Goal: Task Accomplishment & Management: Complete application form

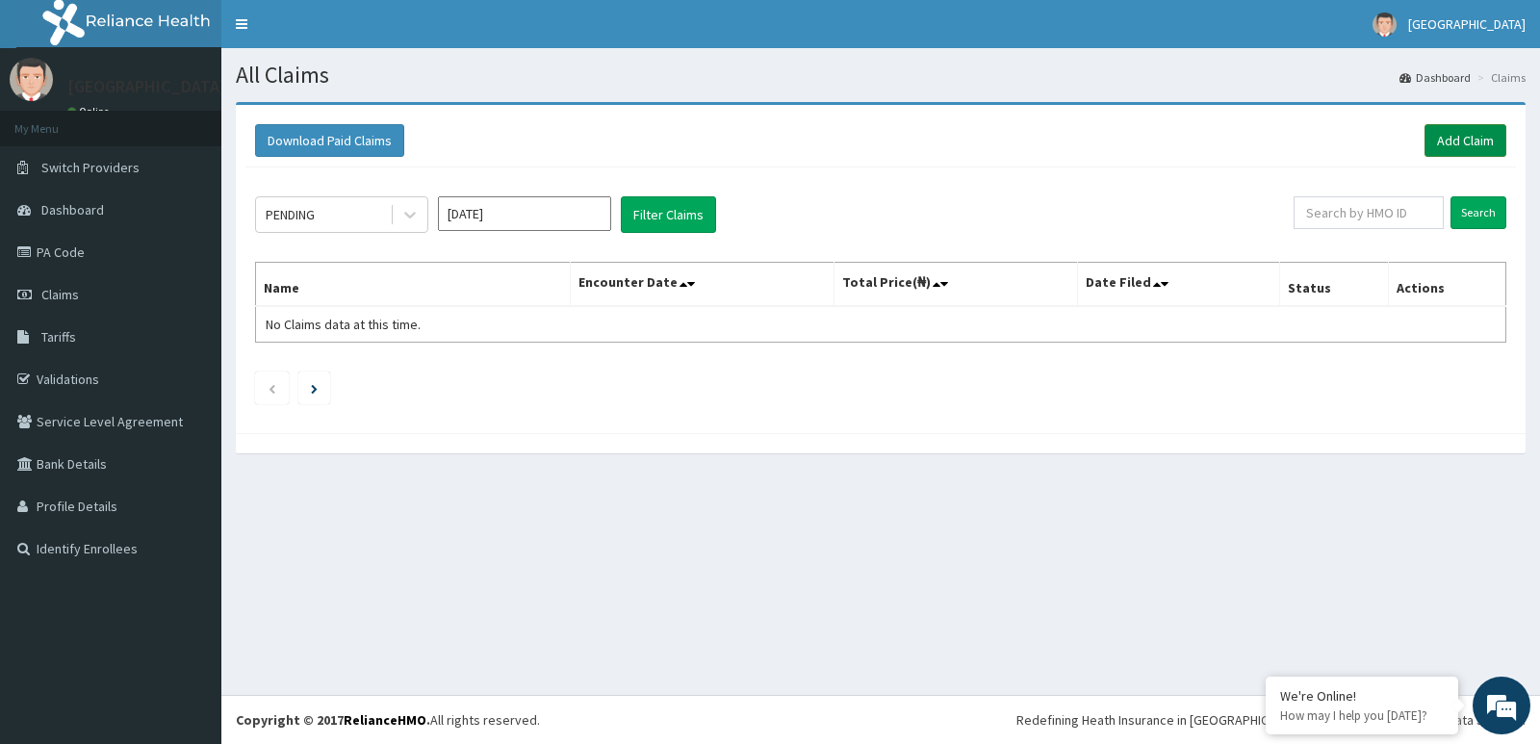
click at [1470, 142] on link "Add Claim" at bounding box center [1466, 140] width 82 height 33
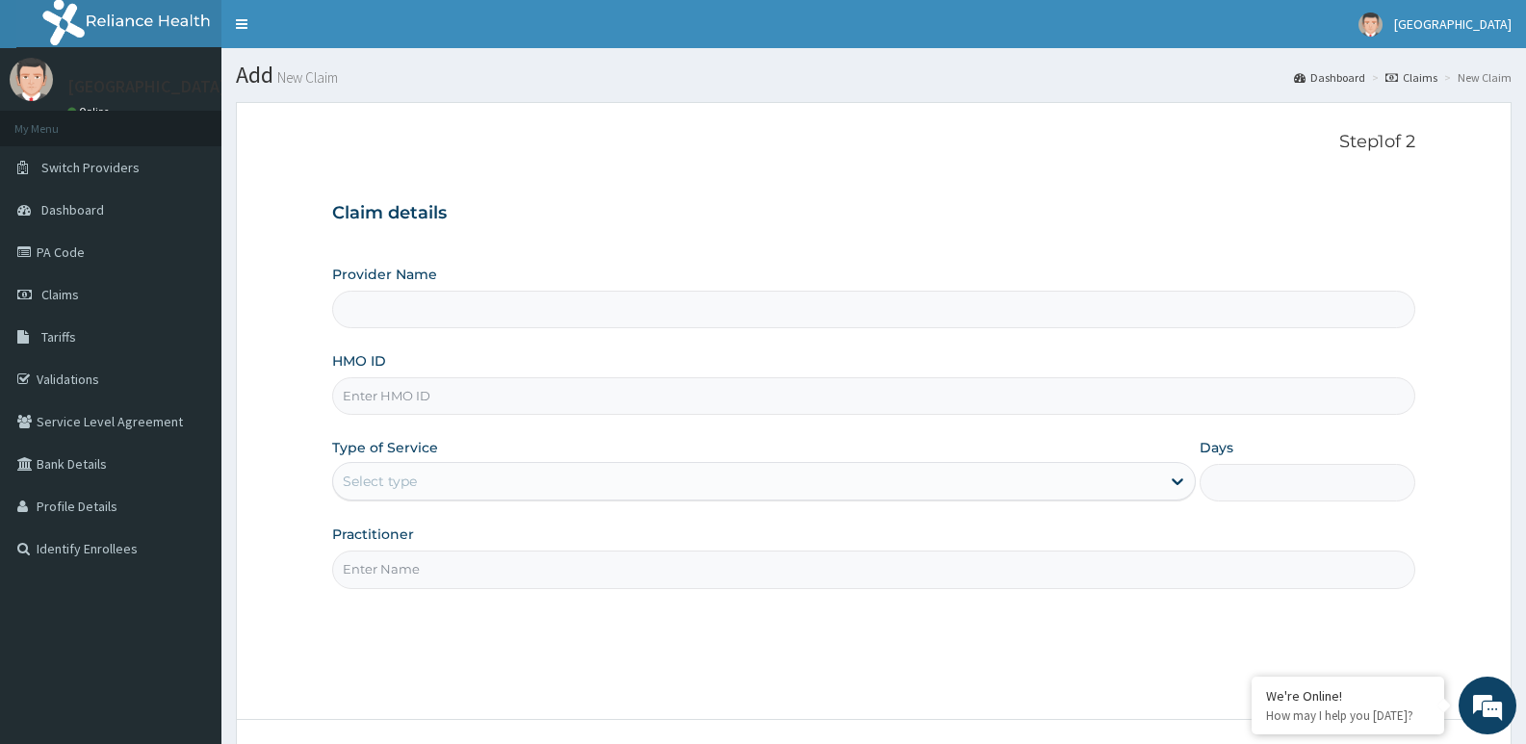
type input "[GEOGRAPHIC_DATA]"
click at [404, 406] on input "HMO ID" at bounding box center [873, 396] width 1083 height 38
paste input "nbc/11191/b"
type input "nbc/11191/b"
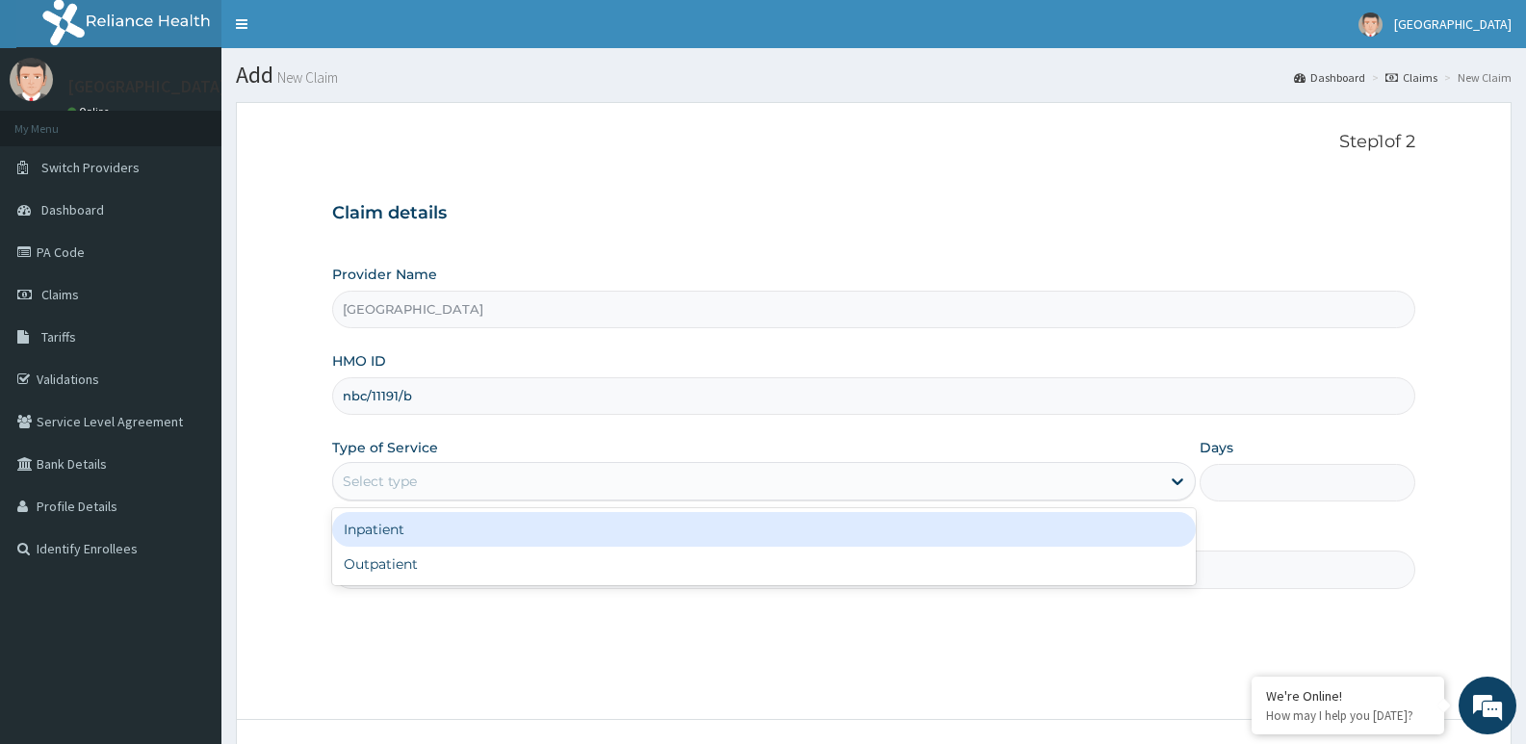
click at [382, 474] on div "Select type" at bounding box center [380, 481] width 74 height 19
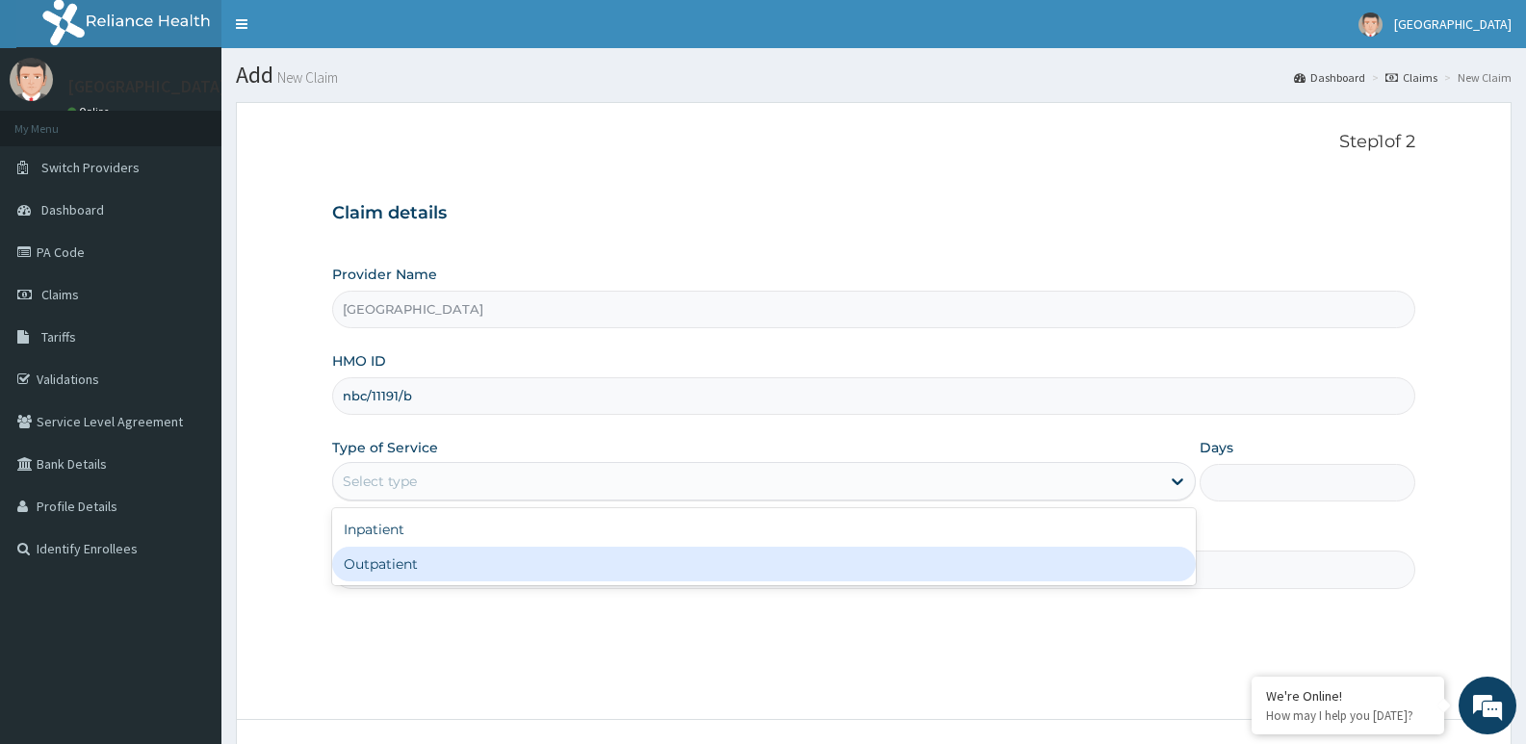
click at [395, 566] on div "Outpatient" at bounding box center [763, 564] width 863 height 35
type input "1"
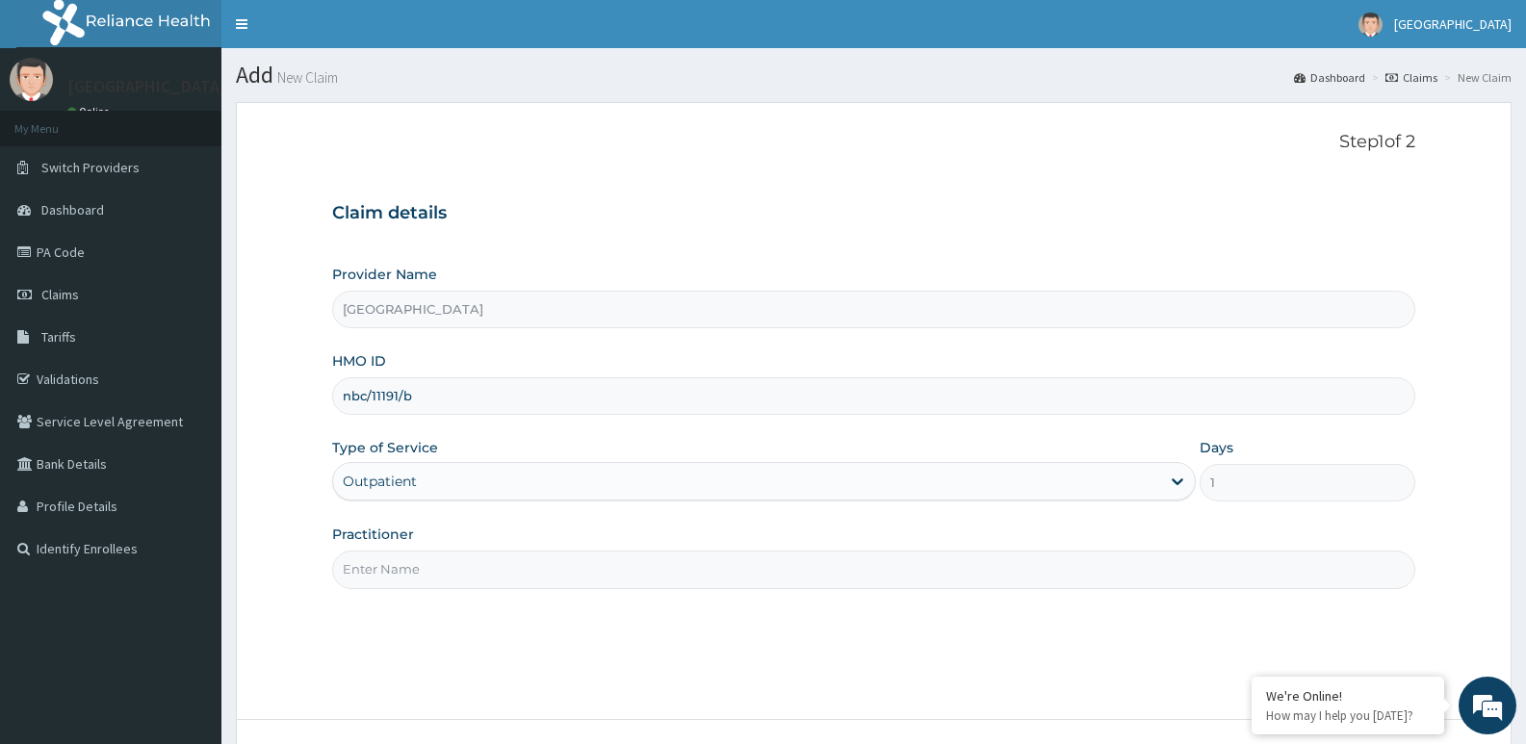
click at [416, 568] on input "Practitioner" at bounding box center [873, 570] width 1083 height 38
type input "DR EMEKA"
click at [1252, 679] on em at bounding box center [1251, 678] width 19 height 19
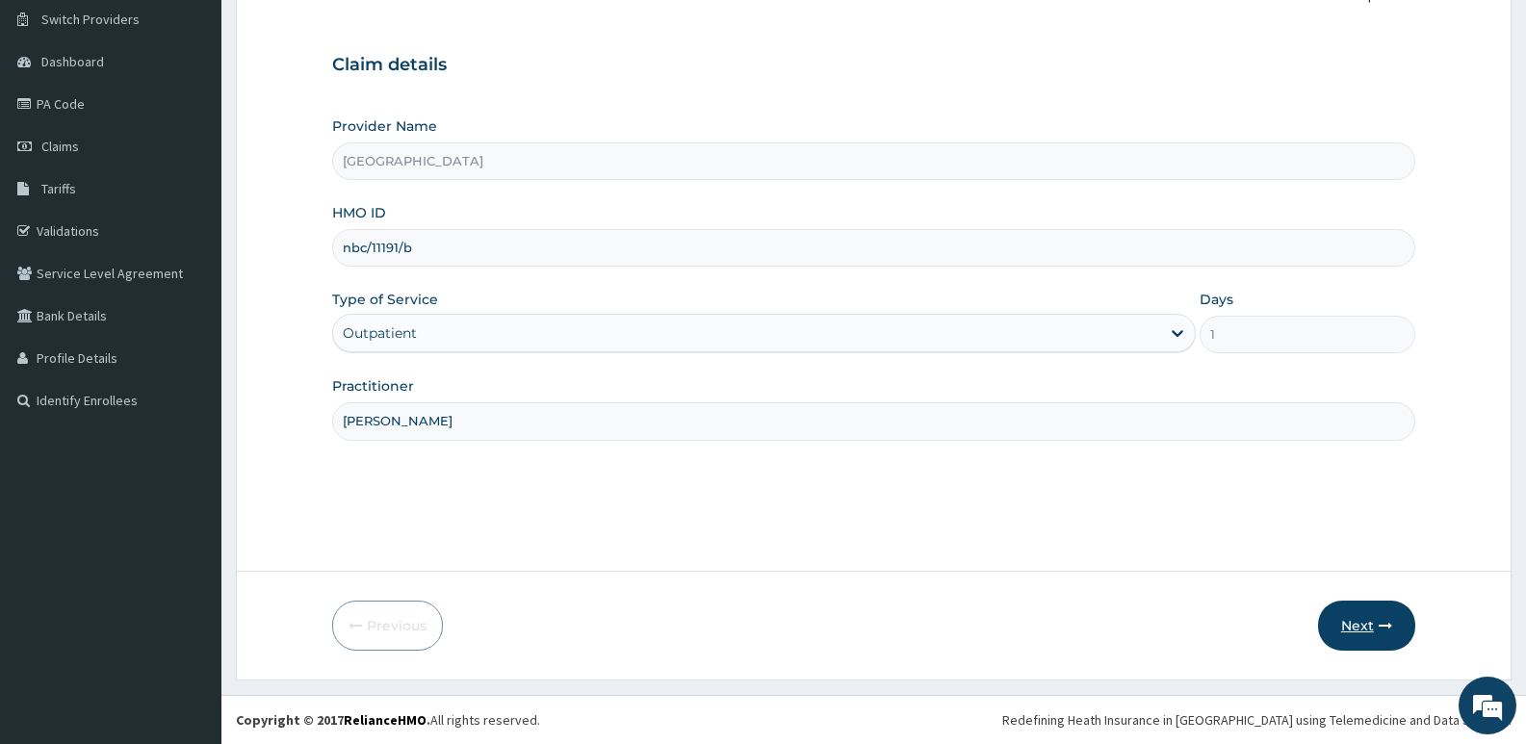
click at [1377, 628] on button "Next" at bounding box center [1366, 626] width 97 height 50
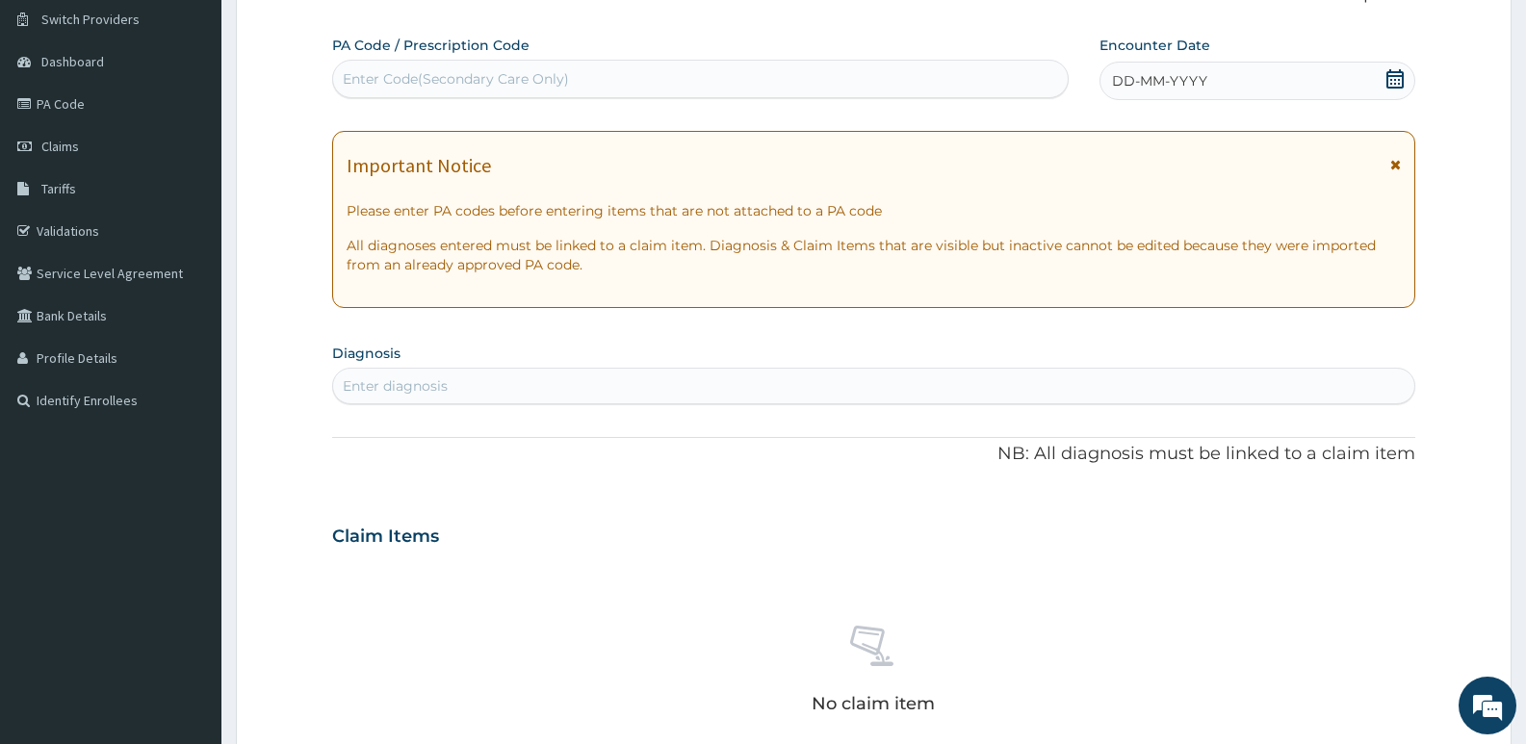
click at [475, 83] on div "Enter Code(Secondary Care Only)" at bounding box center [456, 78] width 226 height 19
paste input "PA/0DD5D0"
type input "PA/0DD5D0"
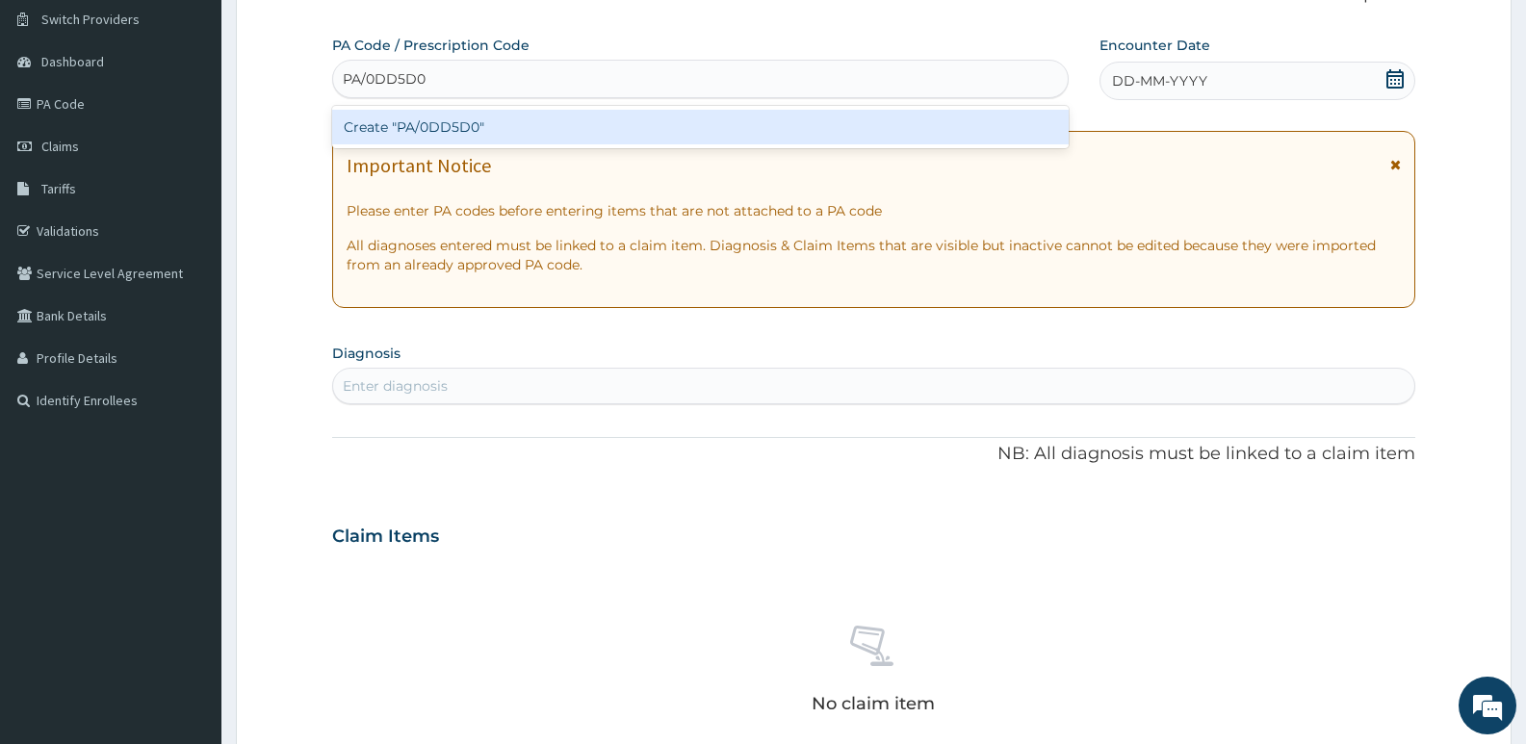
click at [478, 138] on div "Create "PA/0DD5D0"" at bounding box center [700, 127] width 736 height 35
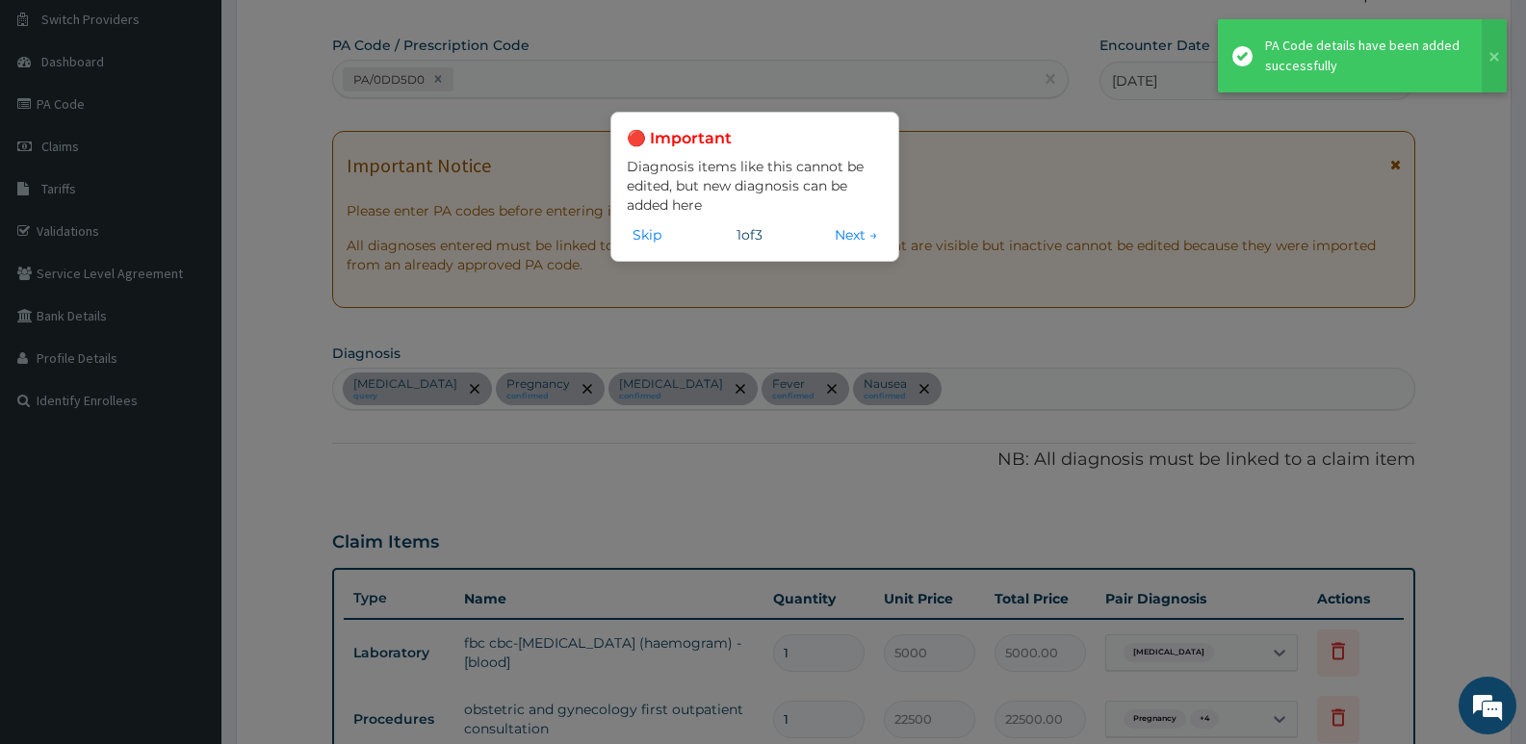
scroll to position [562, 0]
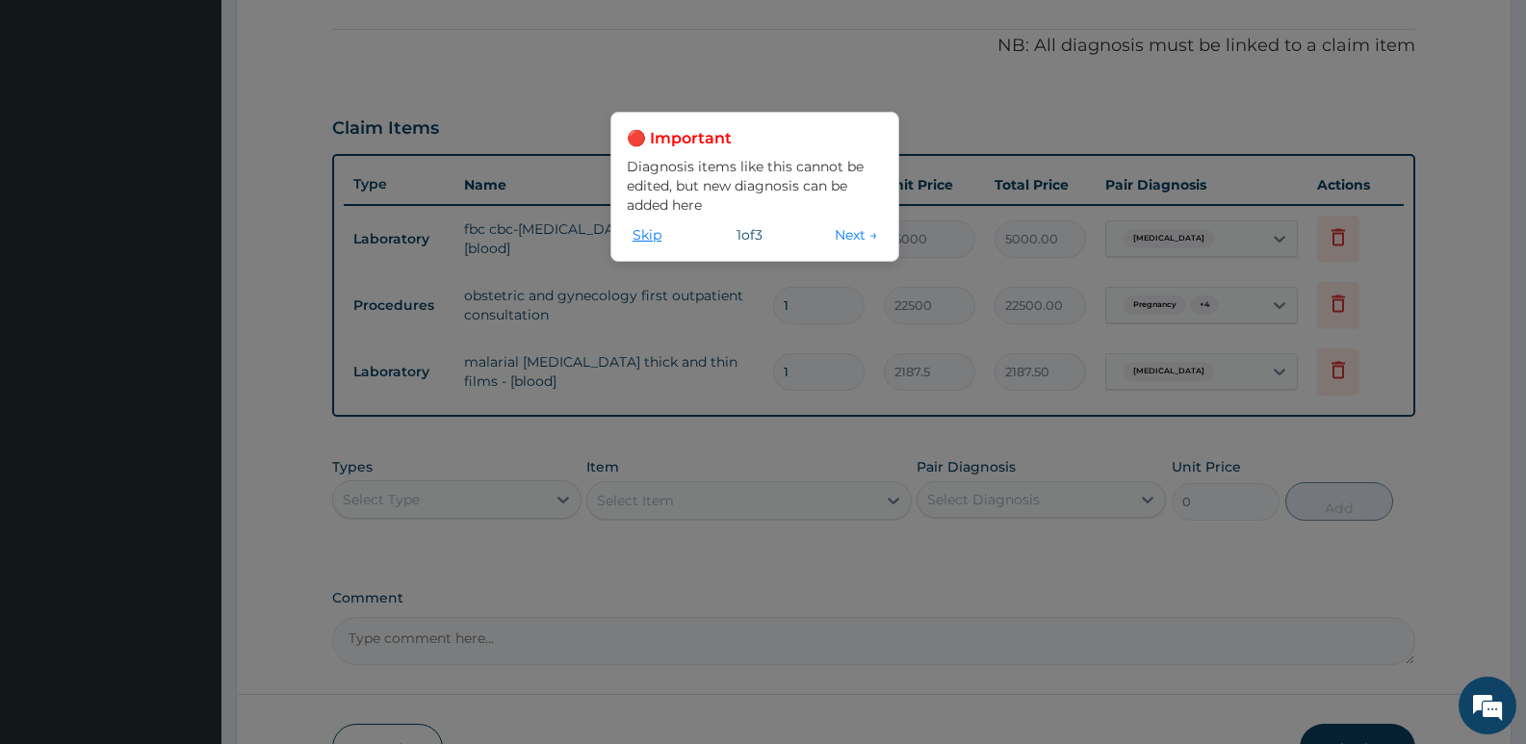
click at [656, 238] on button "Skip" at bounding box center [647, 234] width 40 height 21
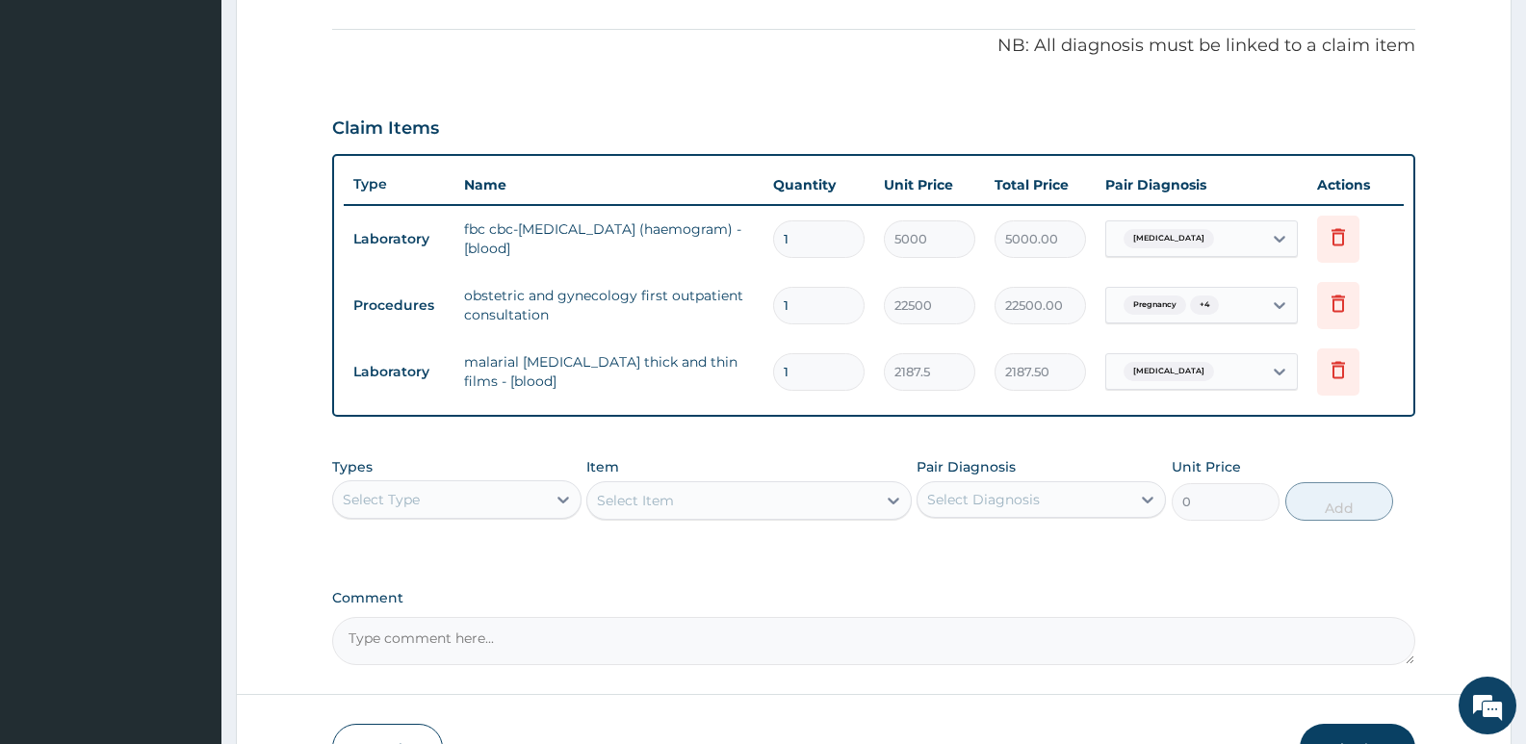
scroll to position [685, 0]
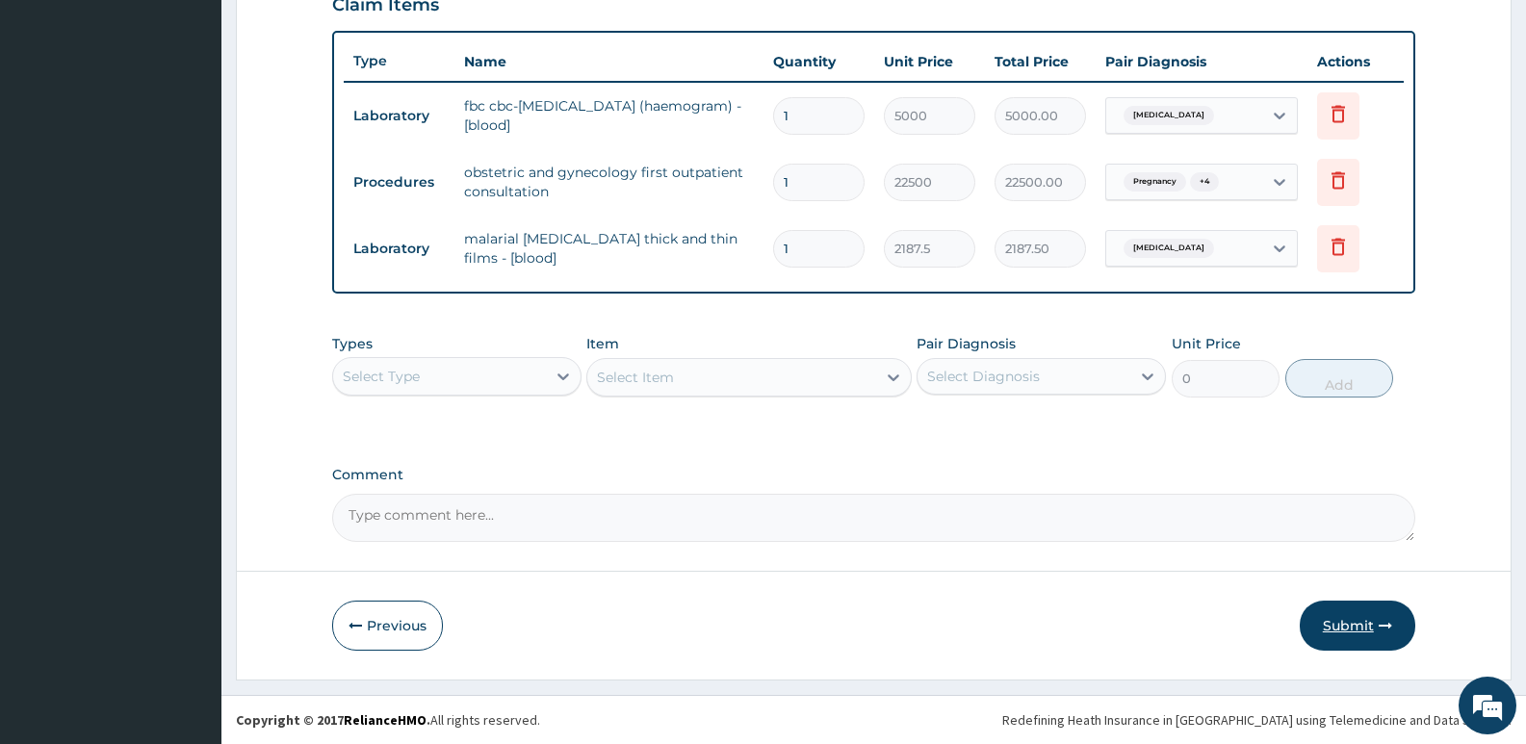
click at [1352, 624] on button "Submit" at bounding box center [1358, 626] width 116 height 50
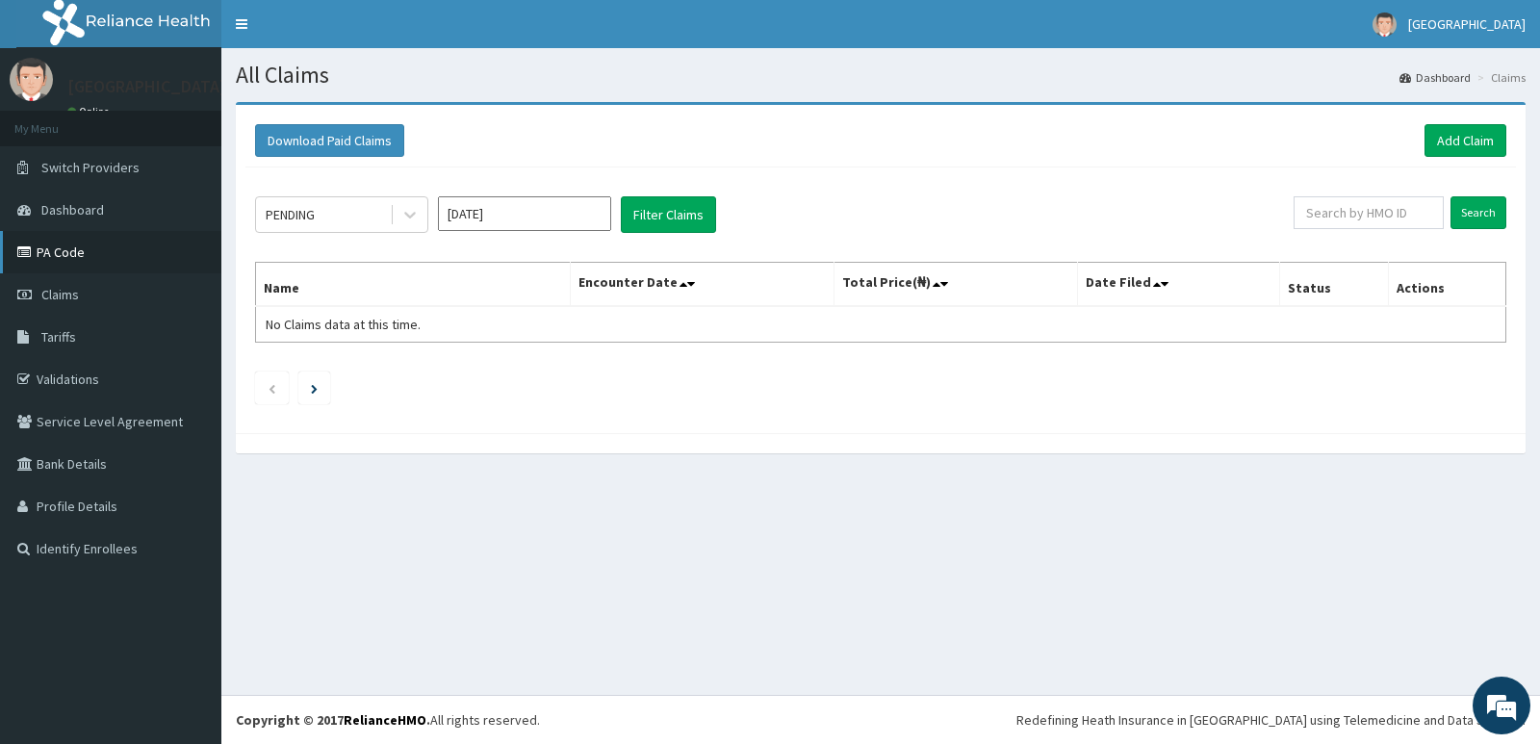
click at [110, 262] on link "PA Code" at bounding box center [110, 252] width 221 height 42
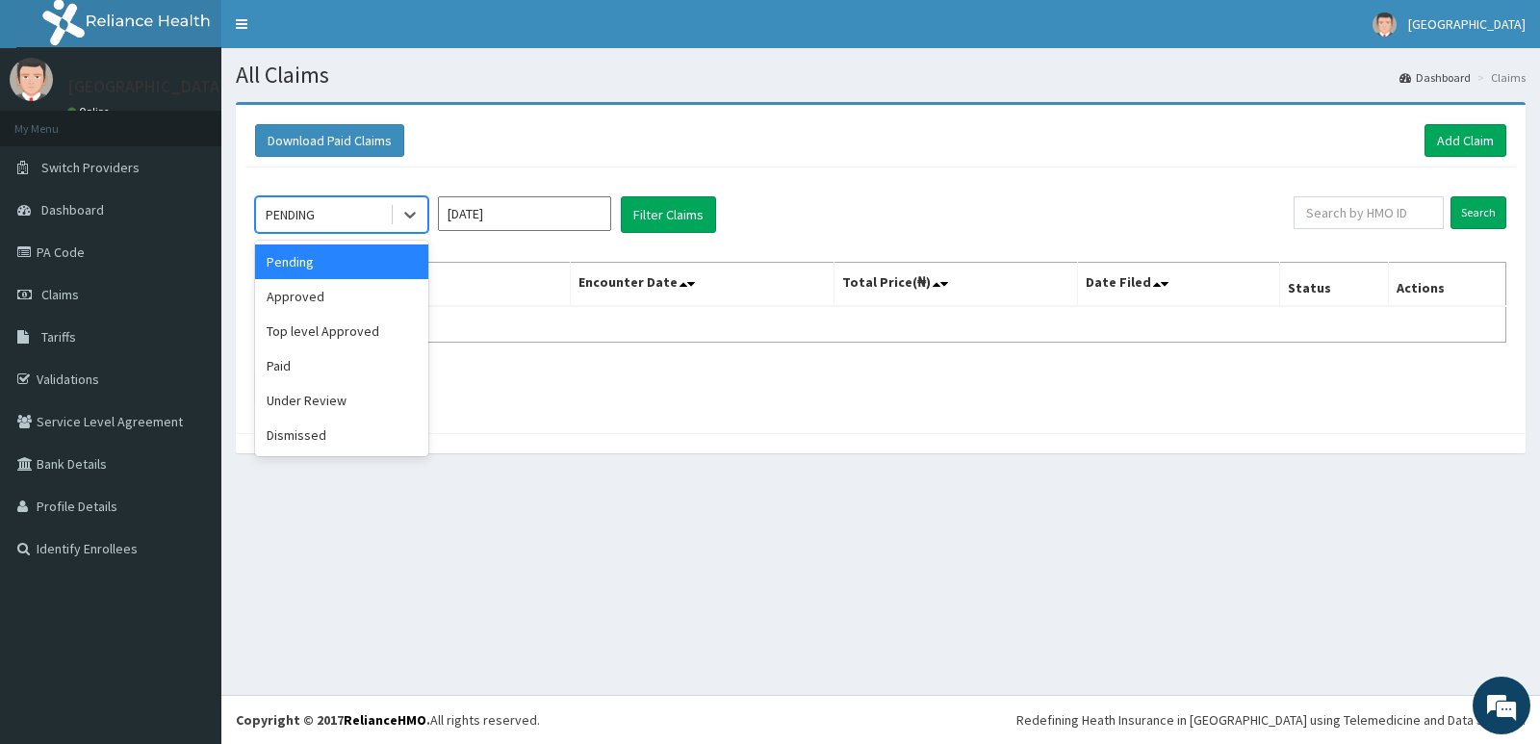
click at [377, 220] on div "PENDING" at bounding box center [323, 214] width 134 height 31
click at [339, 294] on div "Approved" at bounding box center [341, 296] width 173 height 35
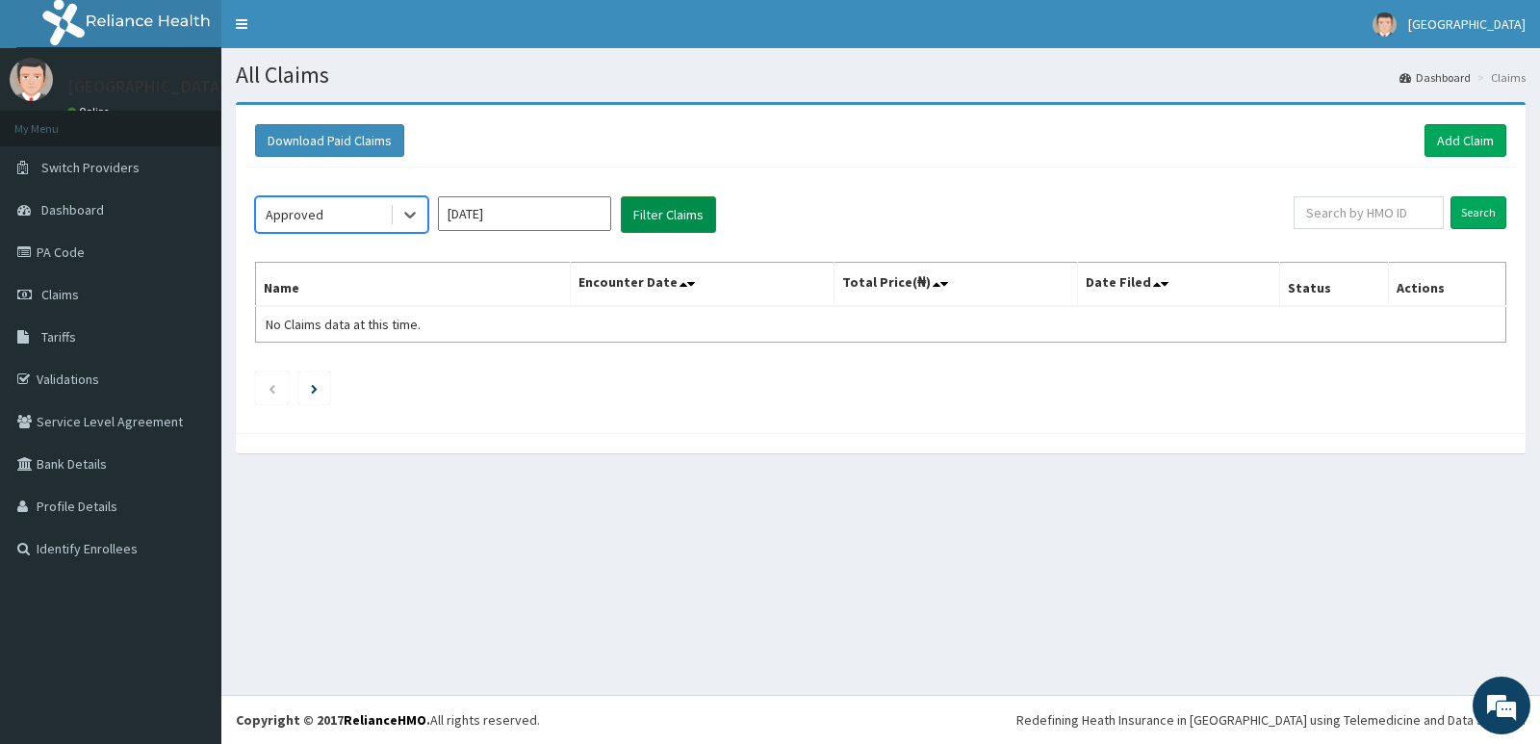
click at [678, 200] on button "Filter Claims" at bounding box center [668, 214] width 95 height 37
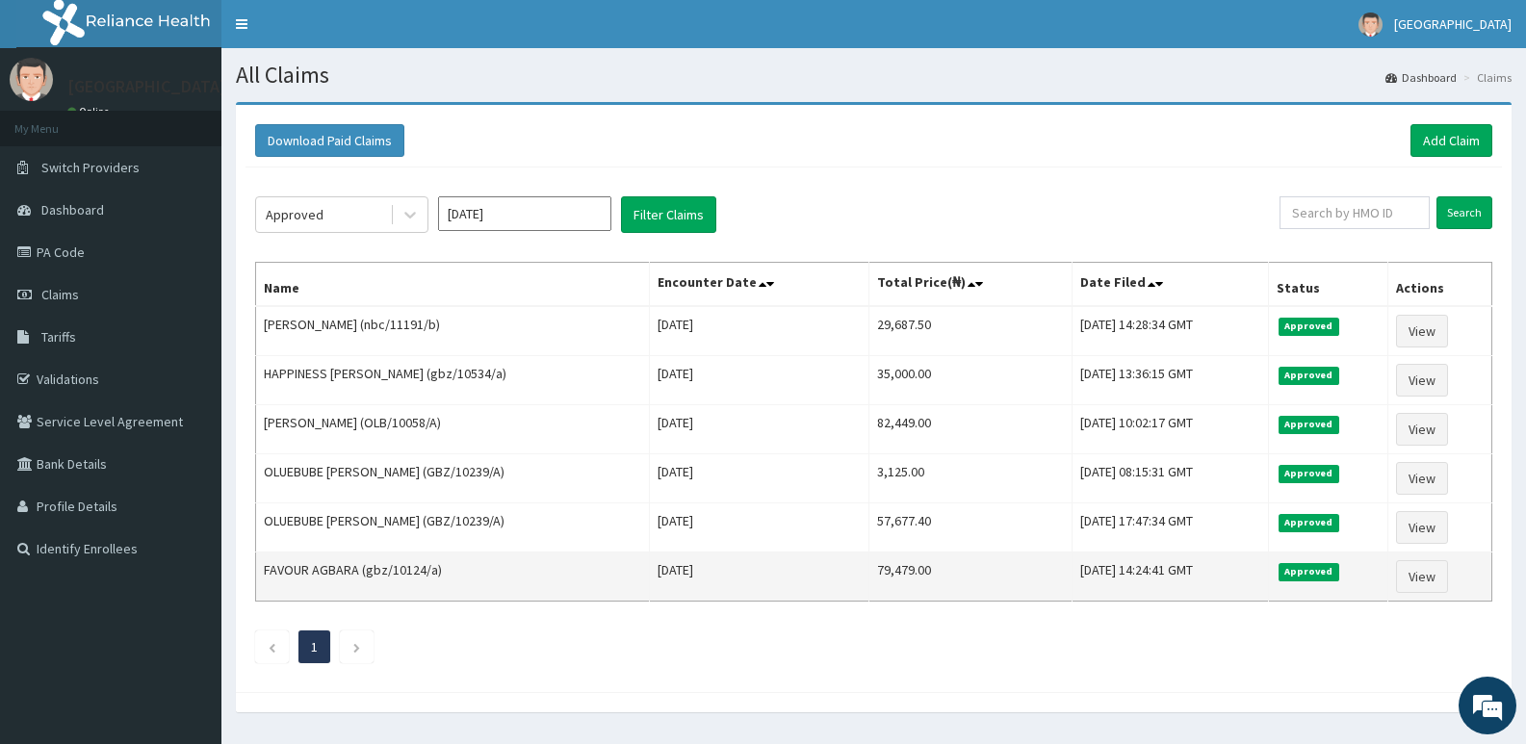
click at [727, 580] on td "[DATE]" at bounding box center [758, 577] width 219 height 49
click at [794, 553] on td "[DATE]" at bounding box center [758, 577] width 219 height 49
